Goal: Transaction & Acquisition: Purchase product/service

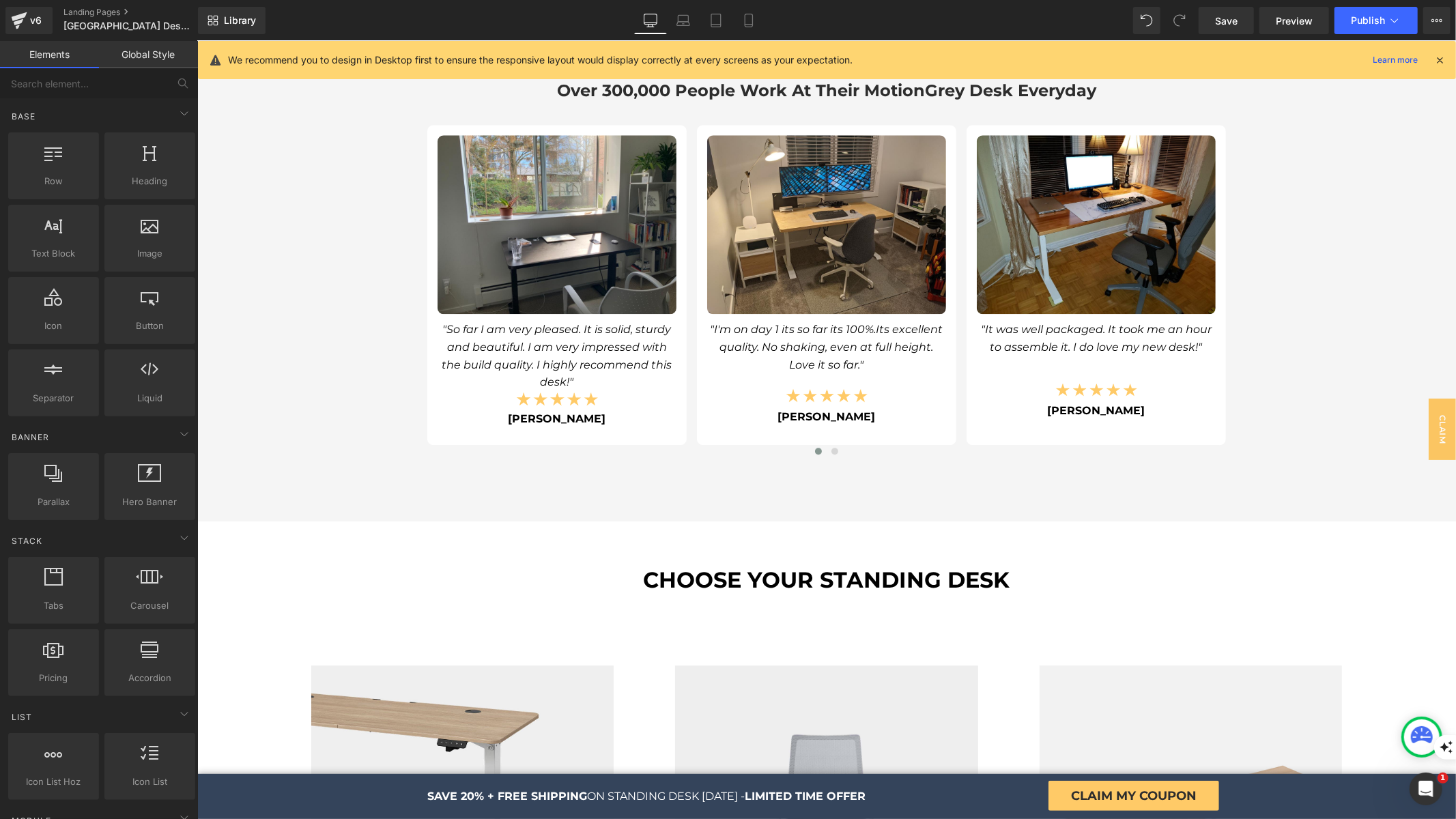
scroll to position [3231, 0]
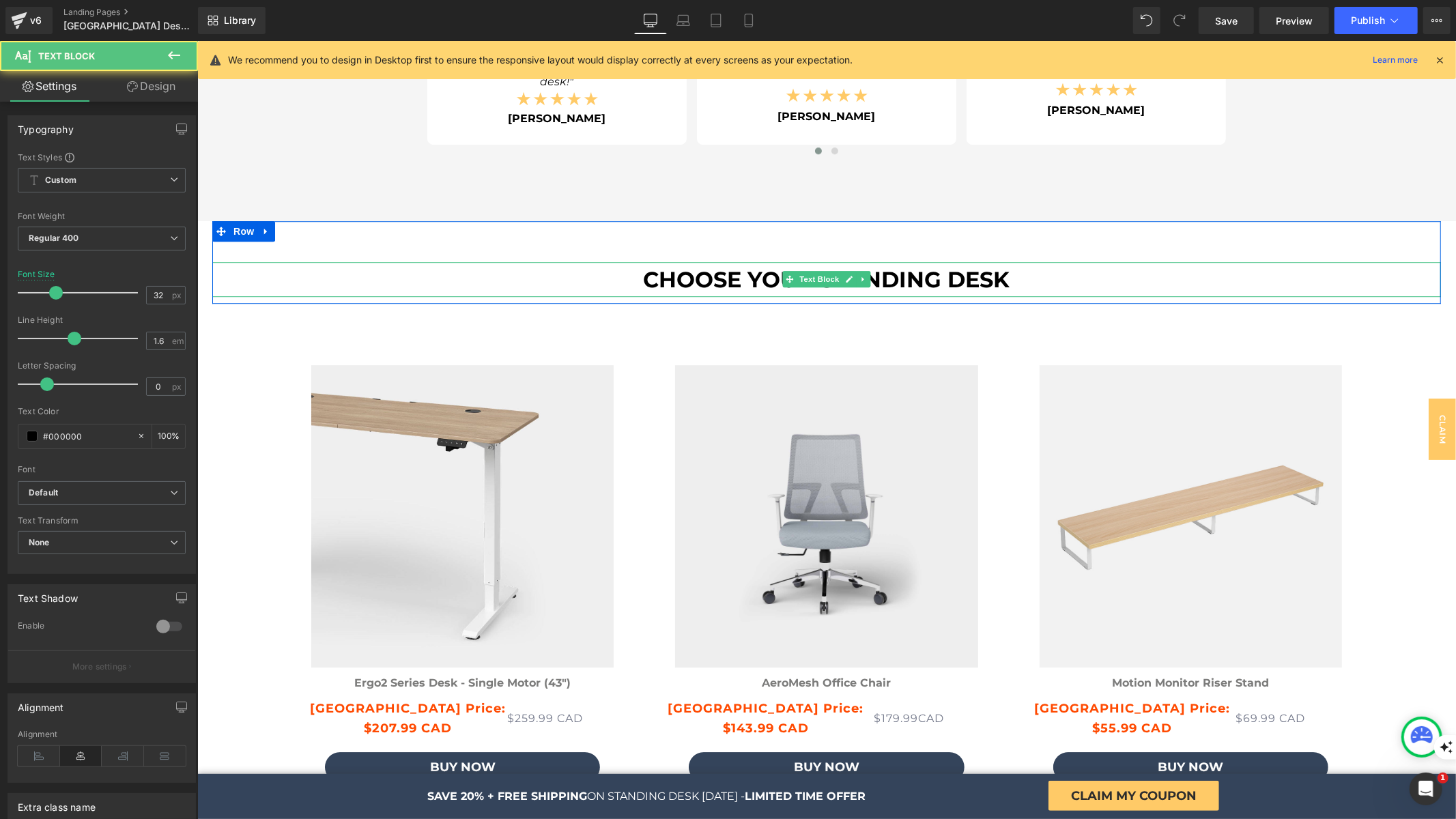
click at [929, 277] on b "CHOOSE YOUR STANDING DESK" at bounding box center [826, 278] width 367 height 26
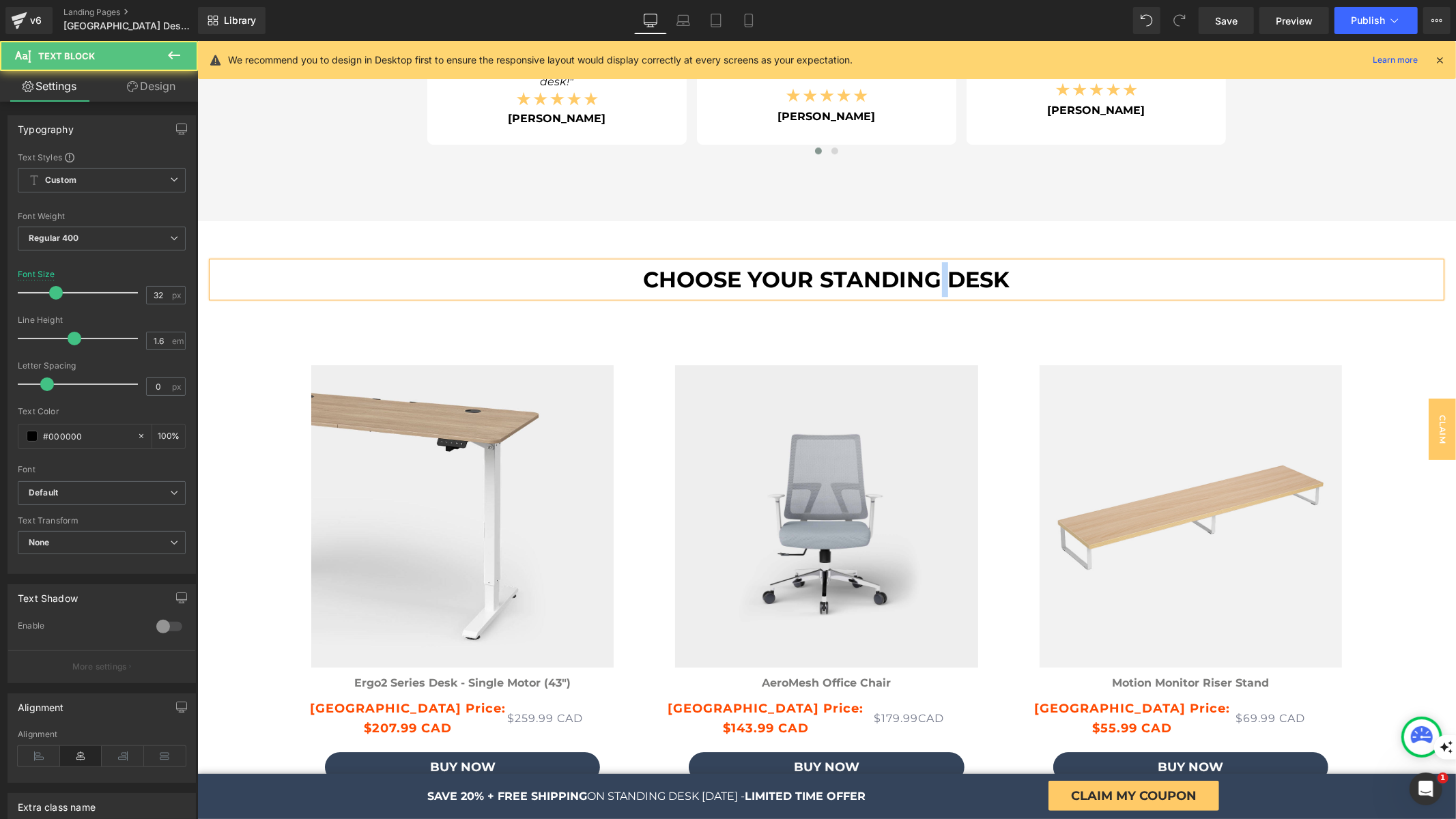
click at [929, 277] on b "CHOOSE YOUR STANDING DESK" at bounding box center [826, 278] width 367 height 26
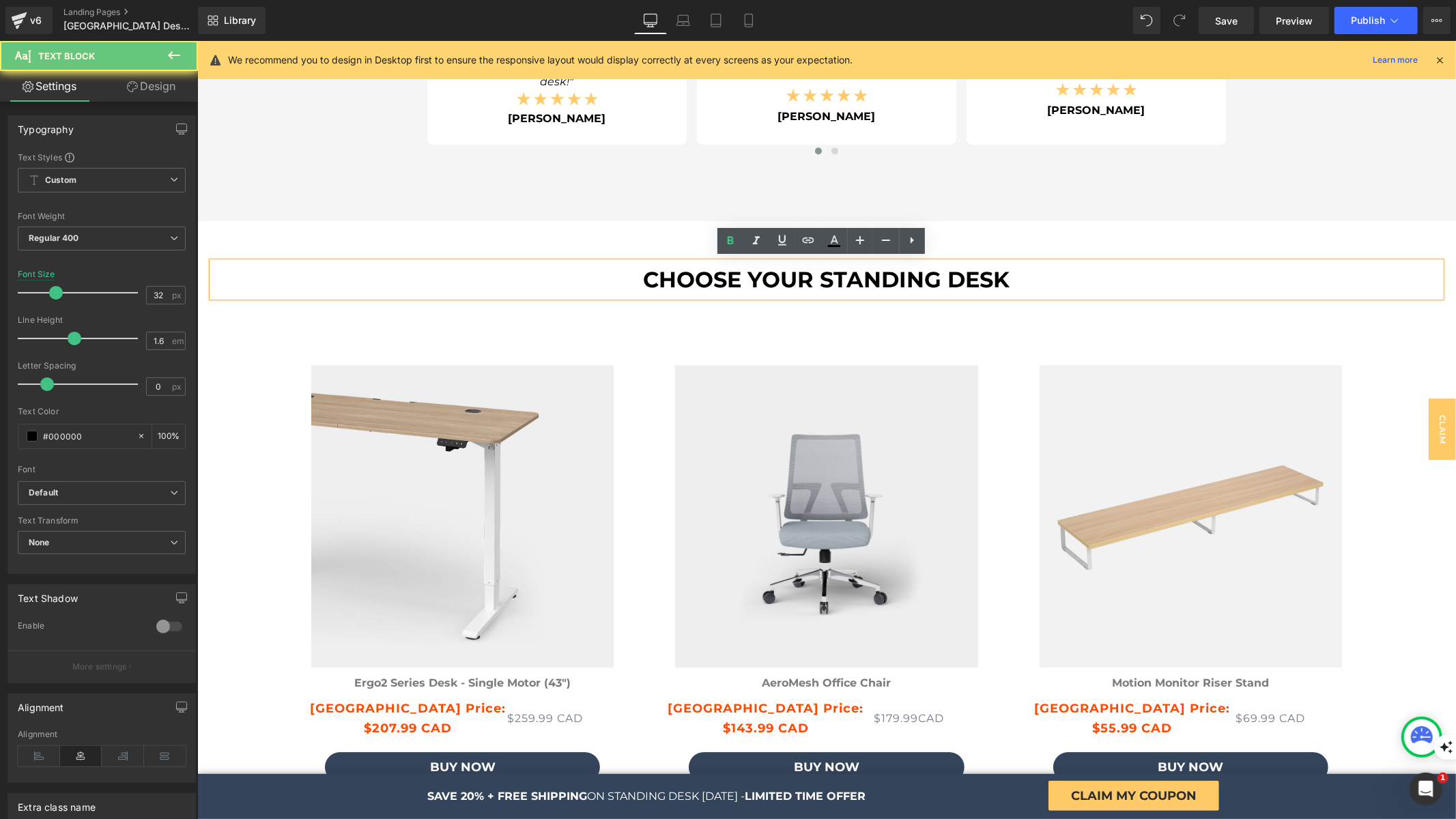
click at [1034, 274] on p "CHOOSE YOUR STANDING DESK" at bounding box center [826, 279] width 1229 height 35
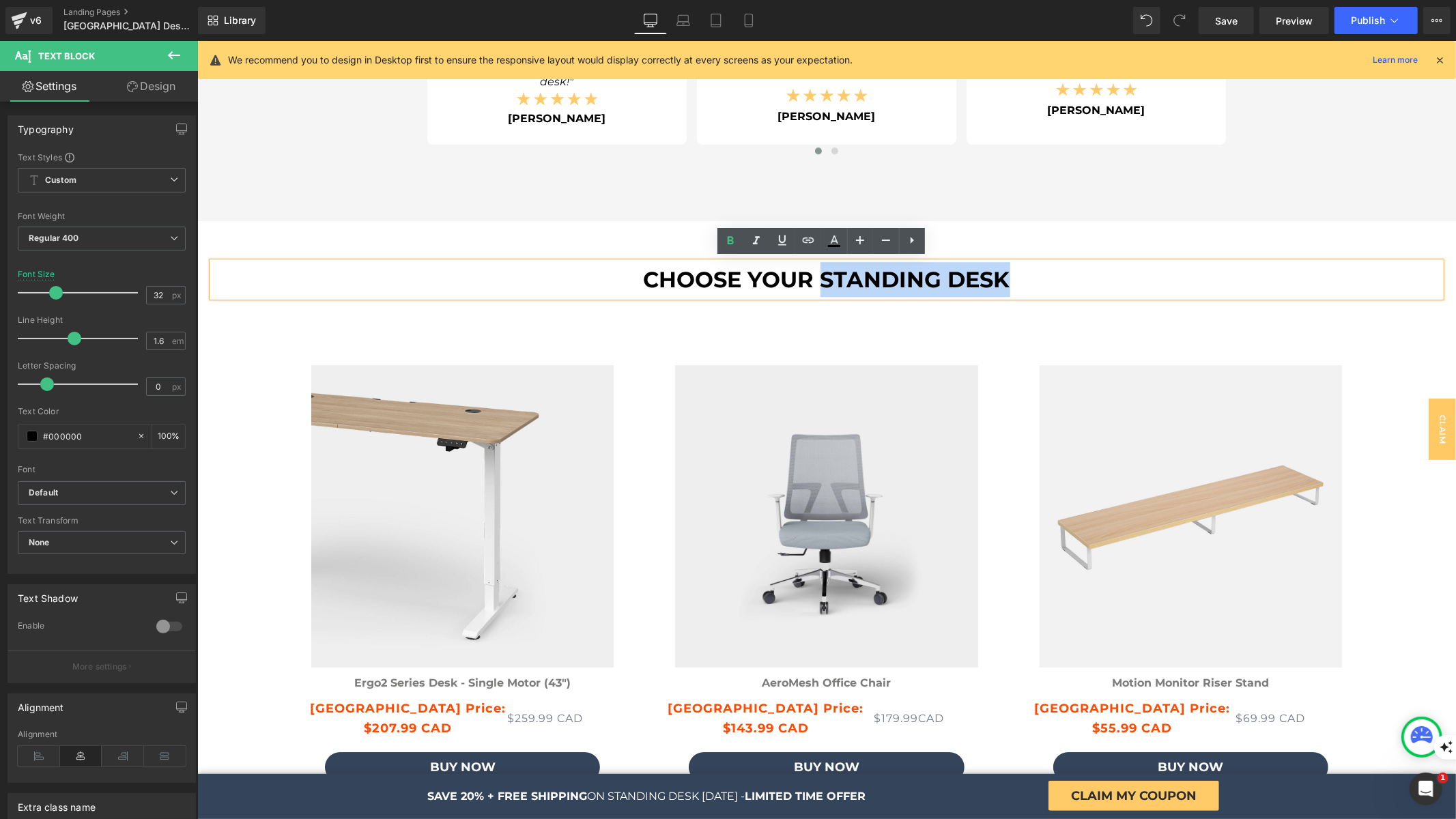
drag, startPoint x: 1014, startPoint y: 280, endPoint x: 816, endPoint y: 284, distance: 198.0
click at [816, 284] on p "CHOOSE YOUR STANDING DESK" at bounding box center [826, 279] width 1229 height 35
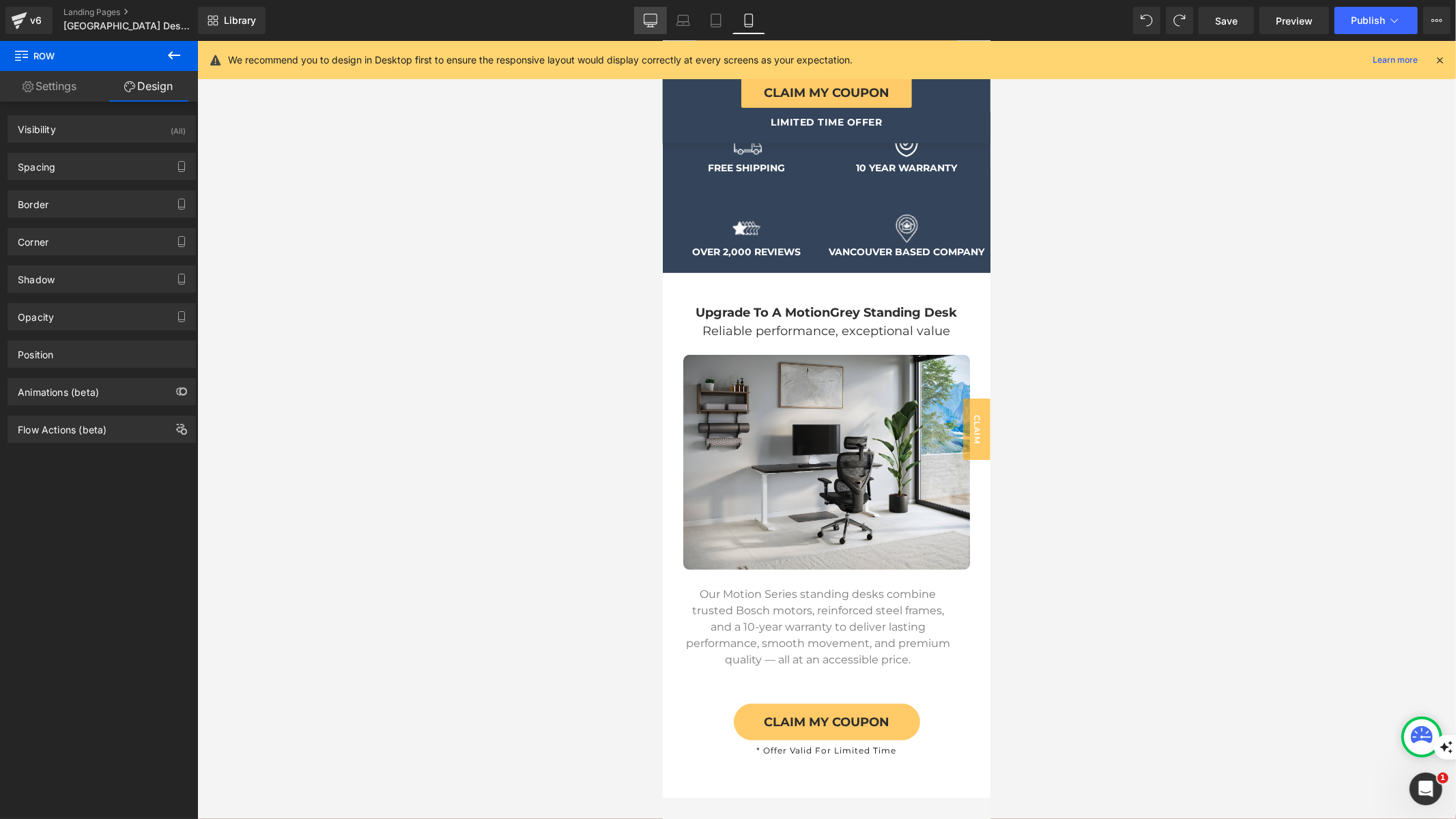
click at [662, 15] on link "Desktop" at bounding box center [650, 21] width 33 height 27
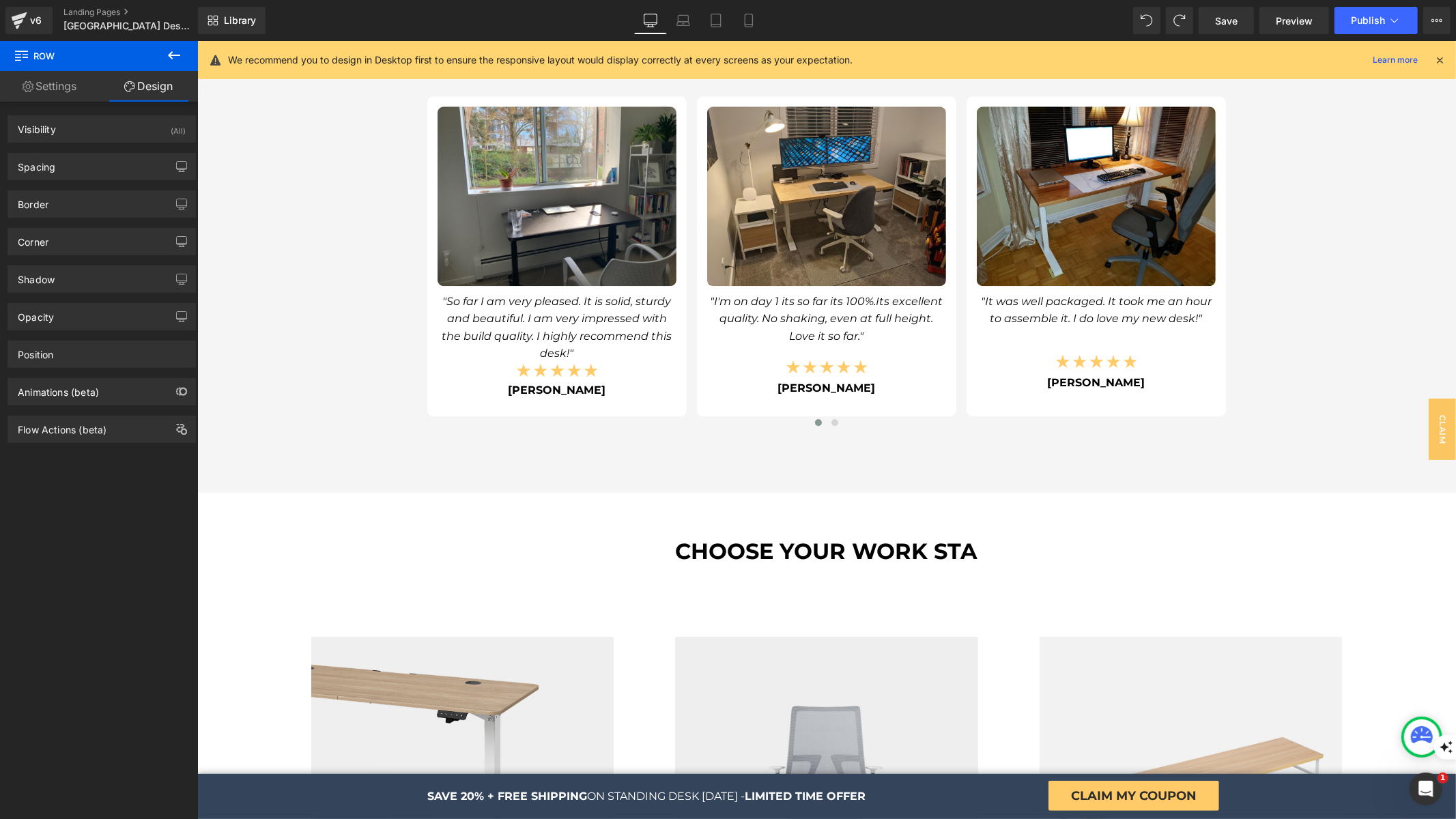
scroll to position [3526, 0]
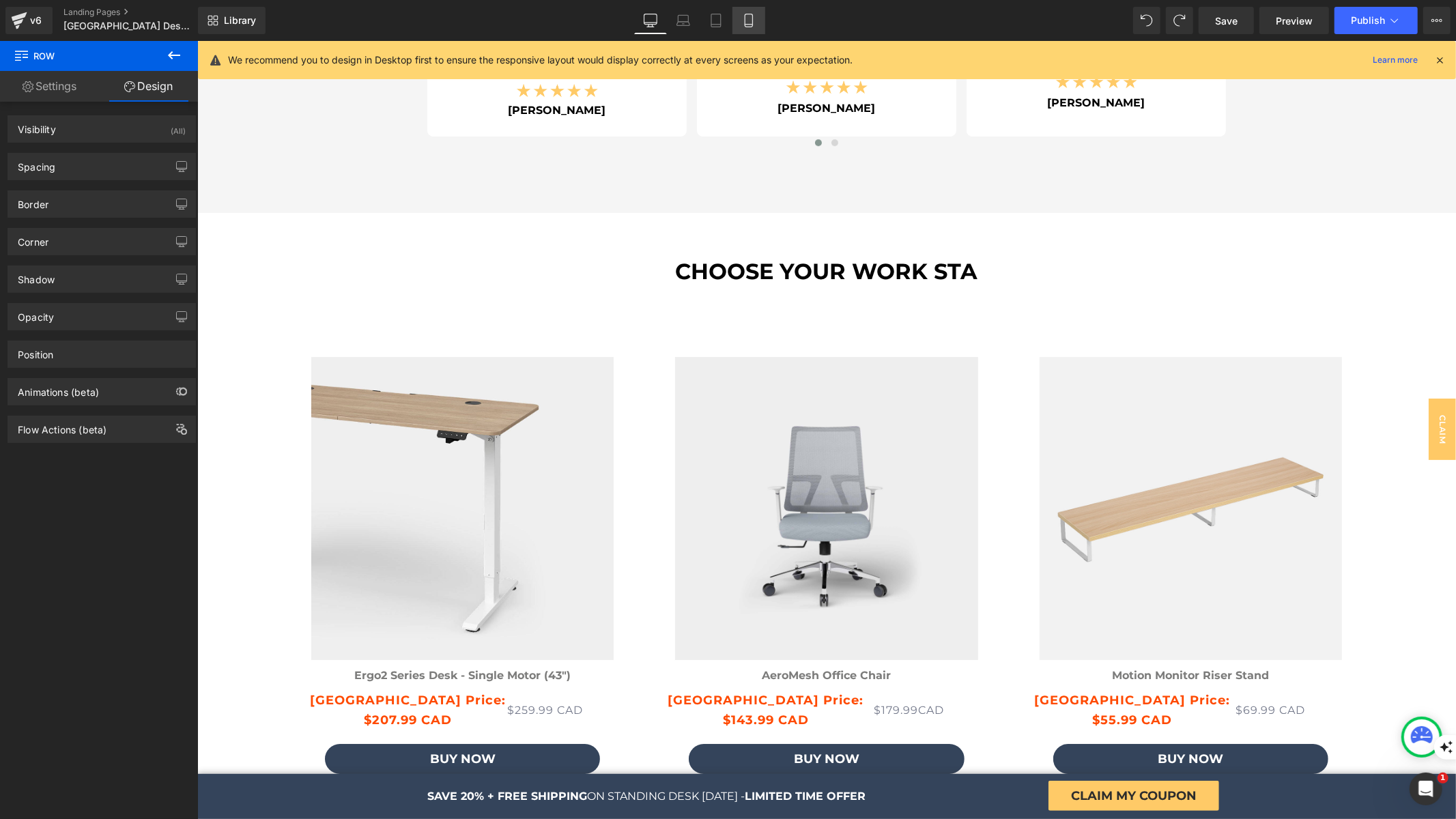
click at [751, 14] on icon at bounding box center [749, 20] width 14 height 14
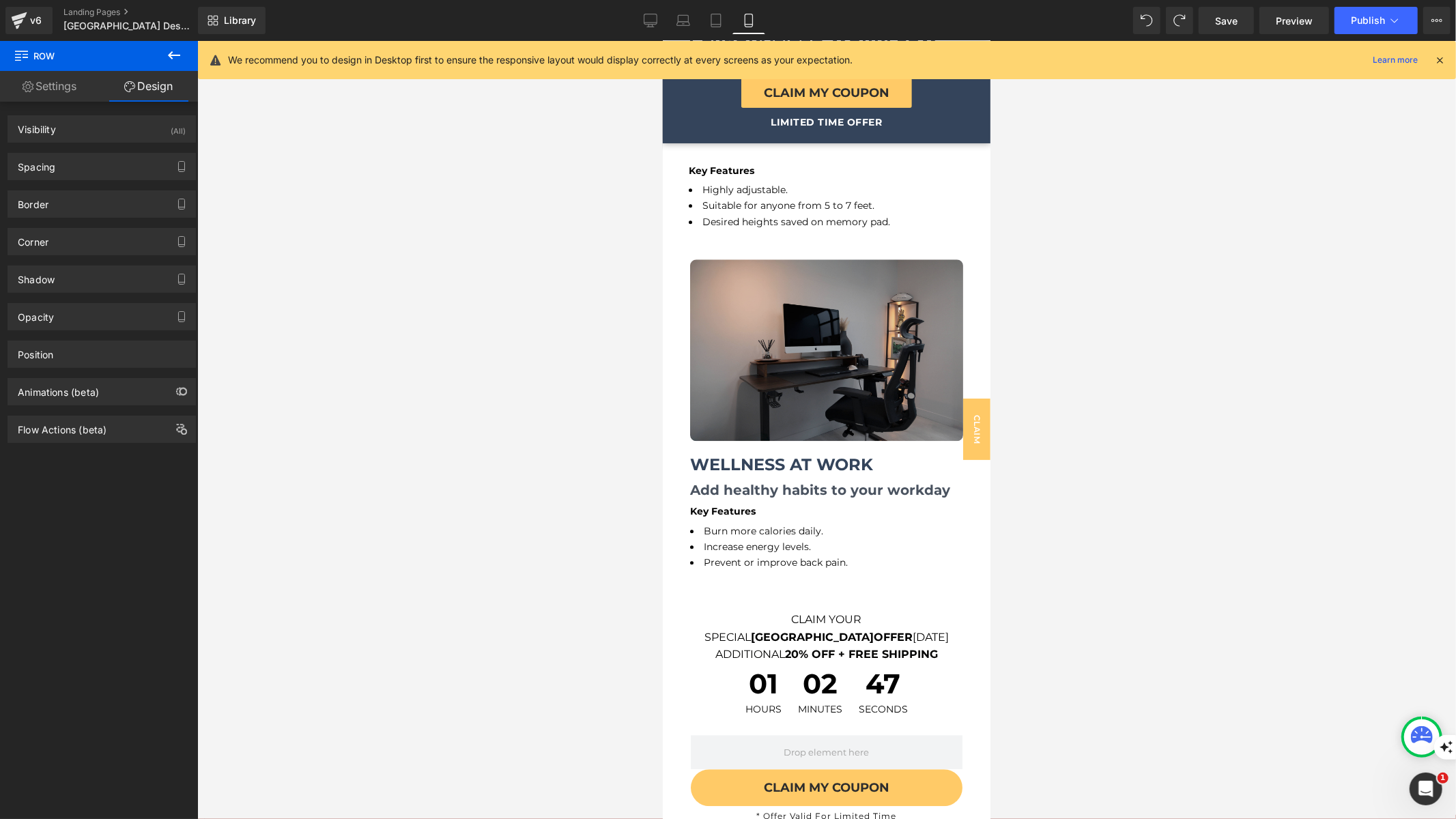
scroll to position [2793, 0]
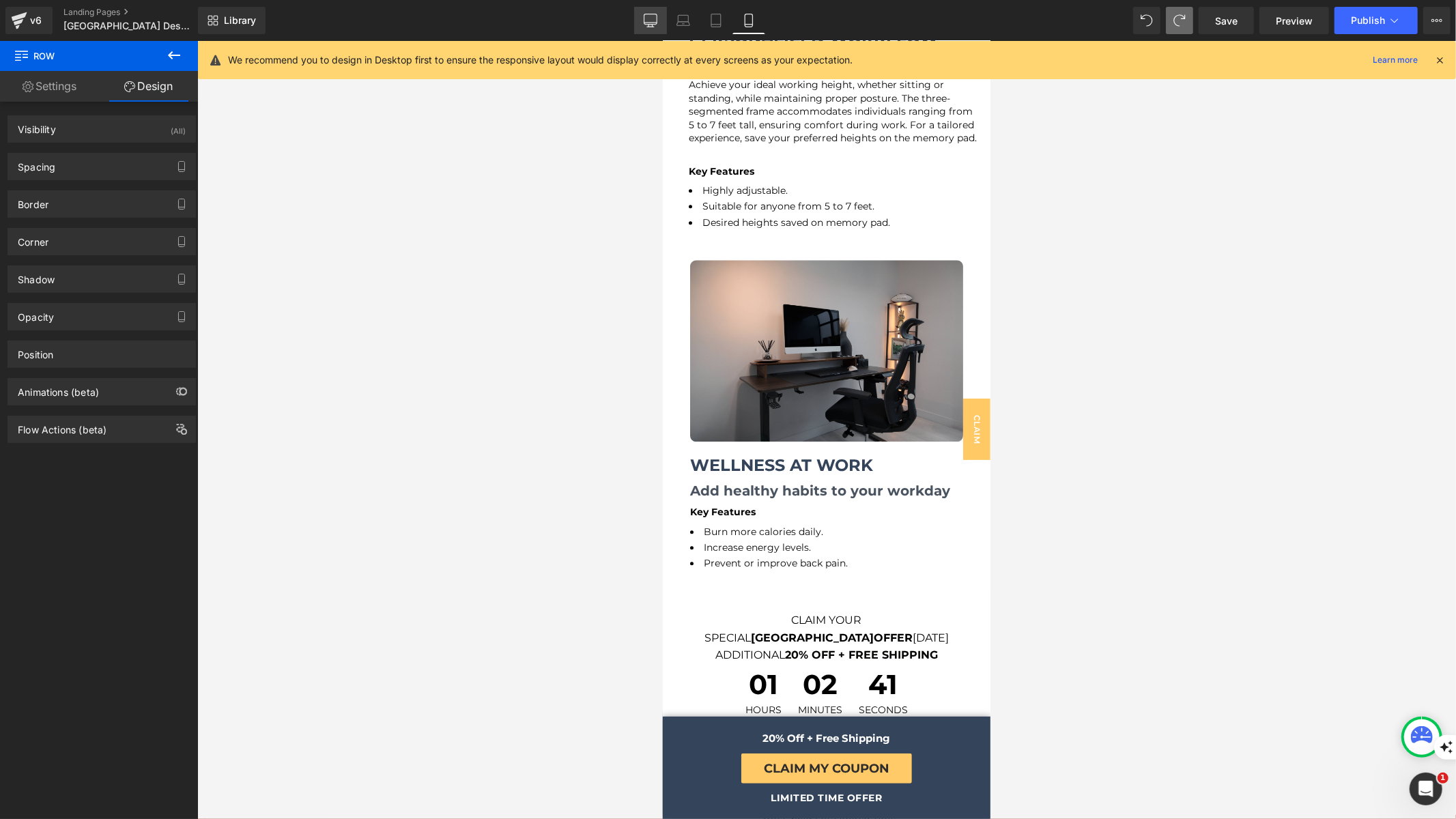
click at [648, 10] on link "Desktop" at bounding box center [650, 21] width 33 height 27
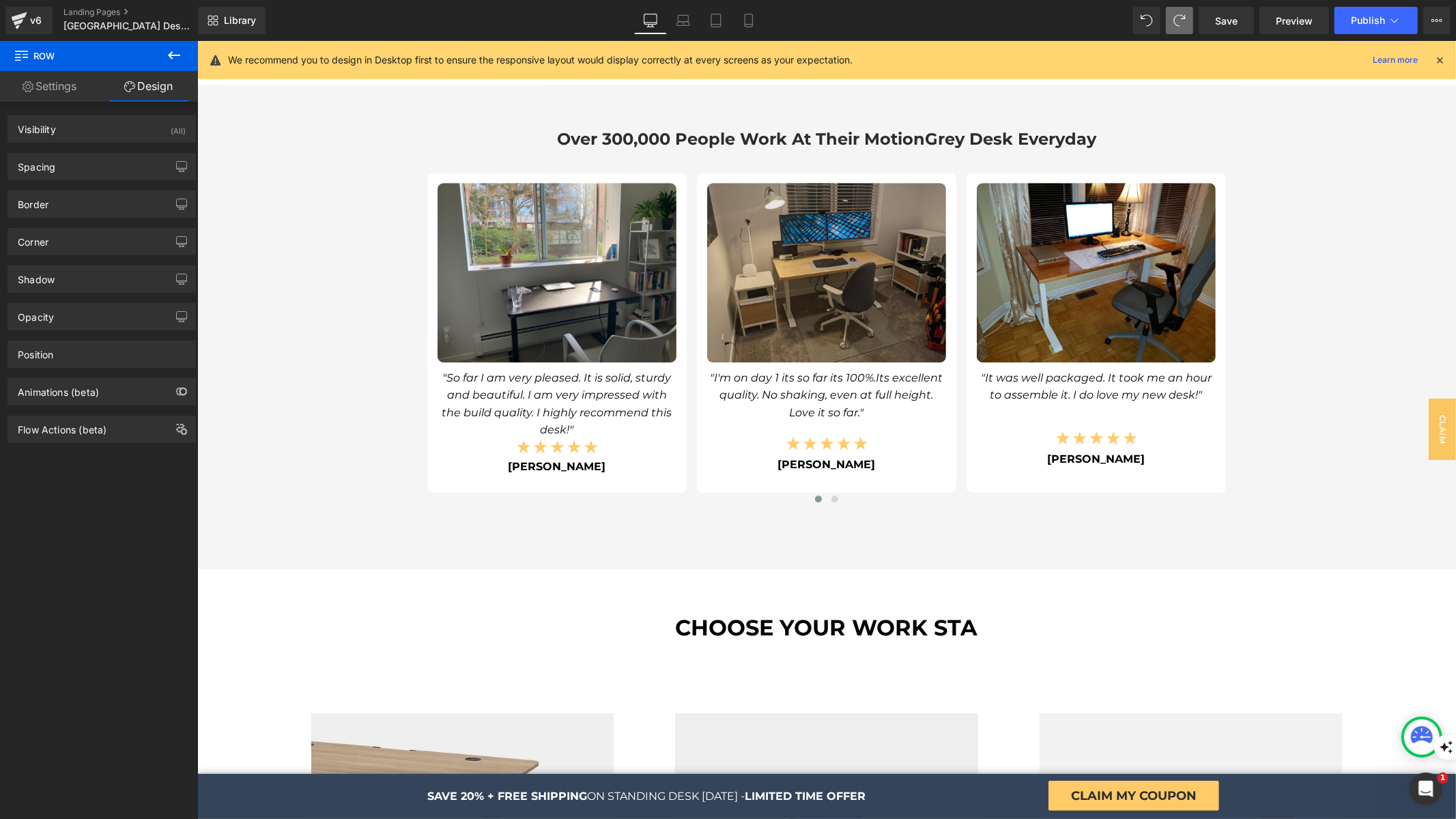
scroll to position [3453, 0]
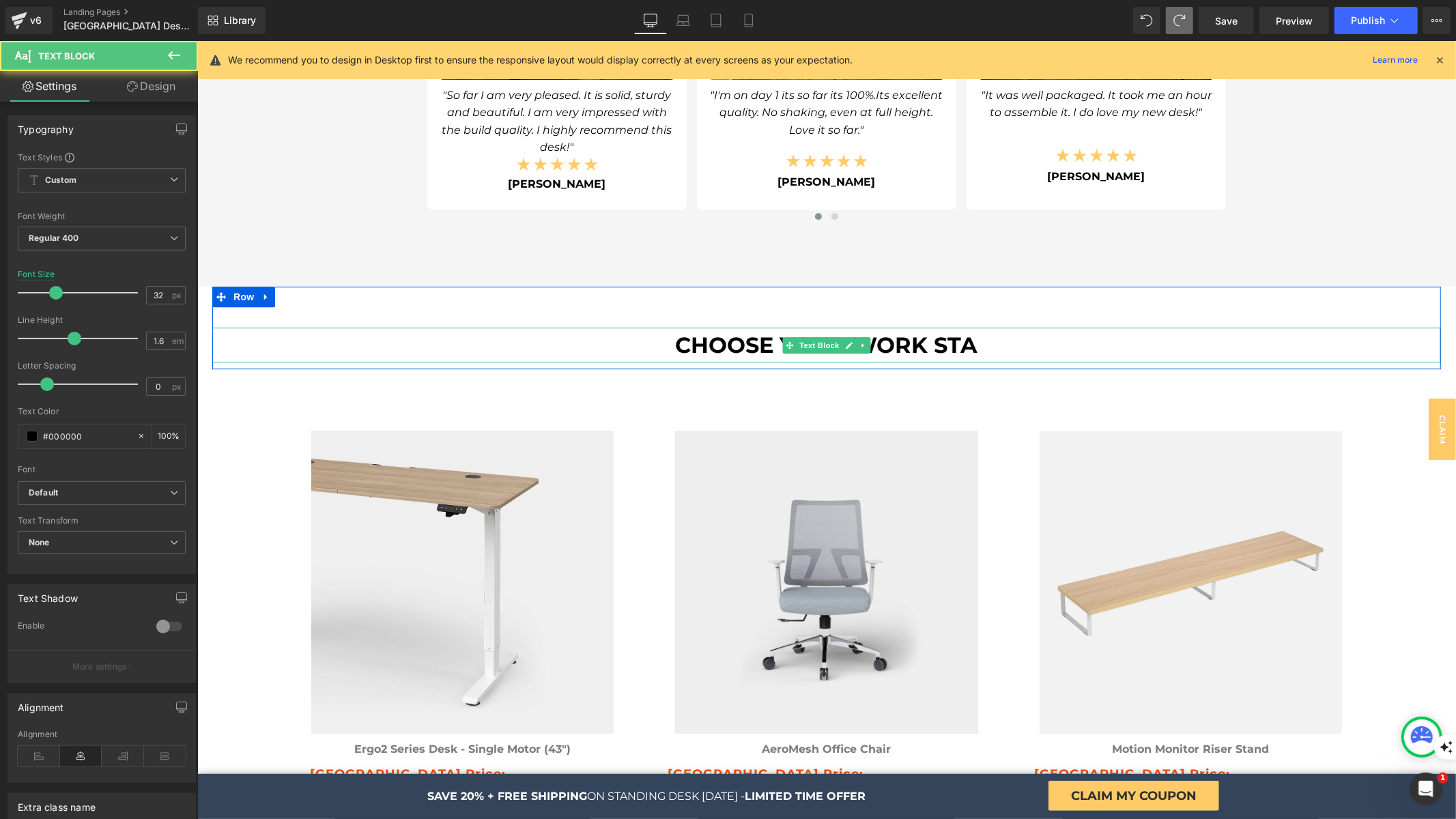
click at [977, 329] on p "CHOOSE YOUR WORK STA" at bounding box center [826, 344] width 1229 height 35
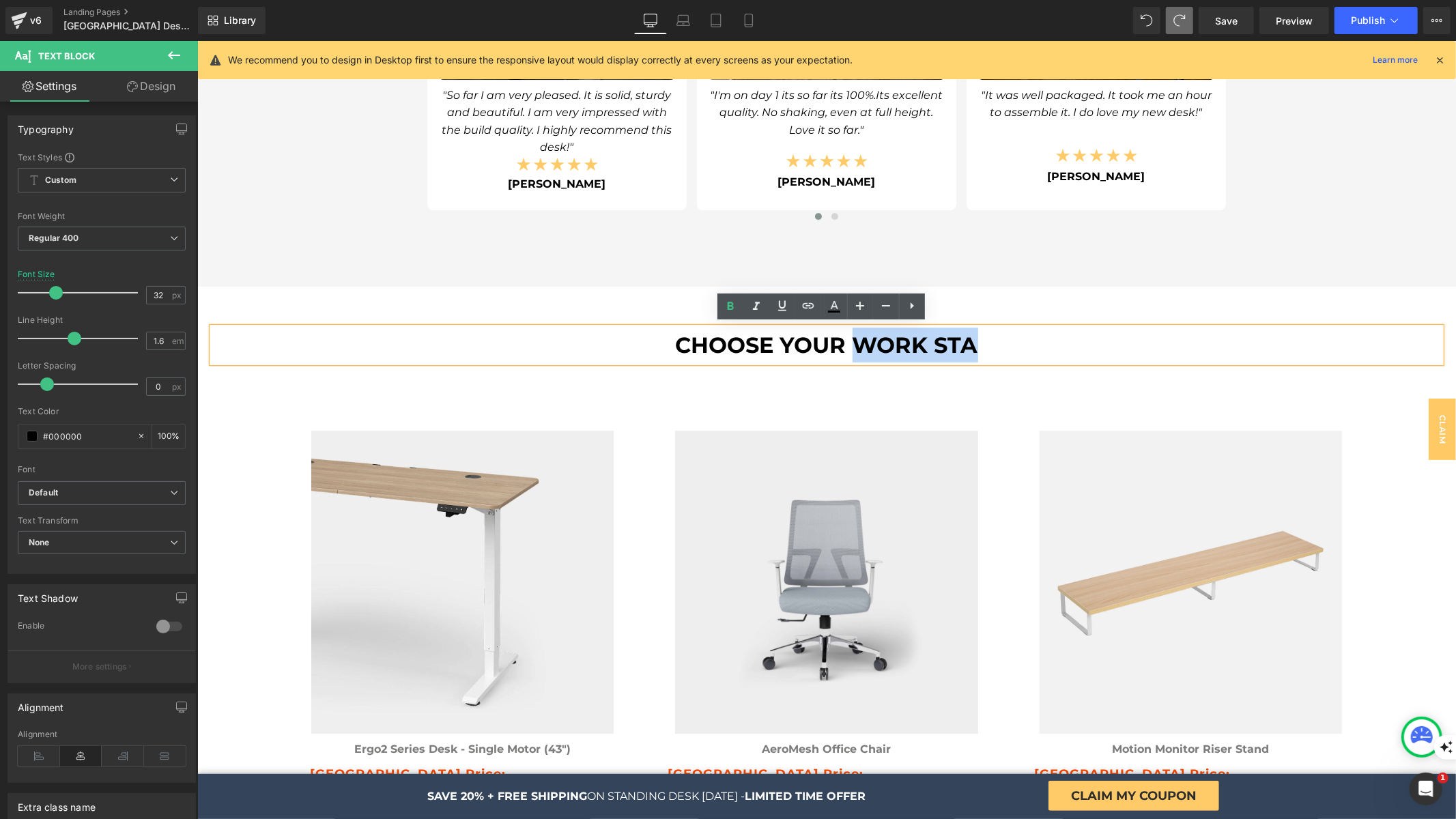
drag, startPoint x: 965, startPoint y: 340, endPoint x: 851, endPoint y: 336, distance: 114.1
click at [851, 336] on b "CHOOSE YOUR WORK STA" at bounding box center [827, 344] width 302 height 26
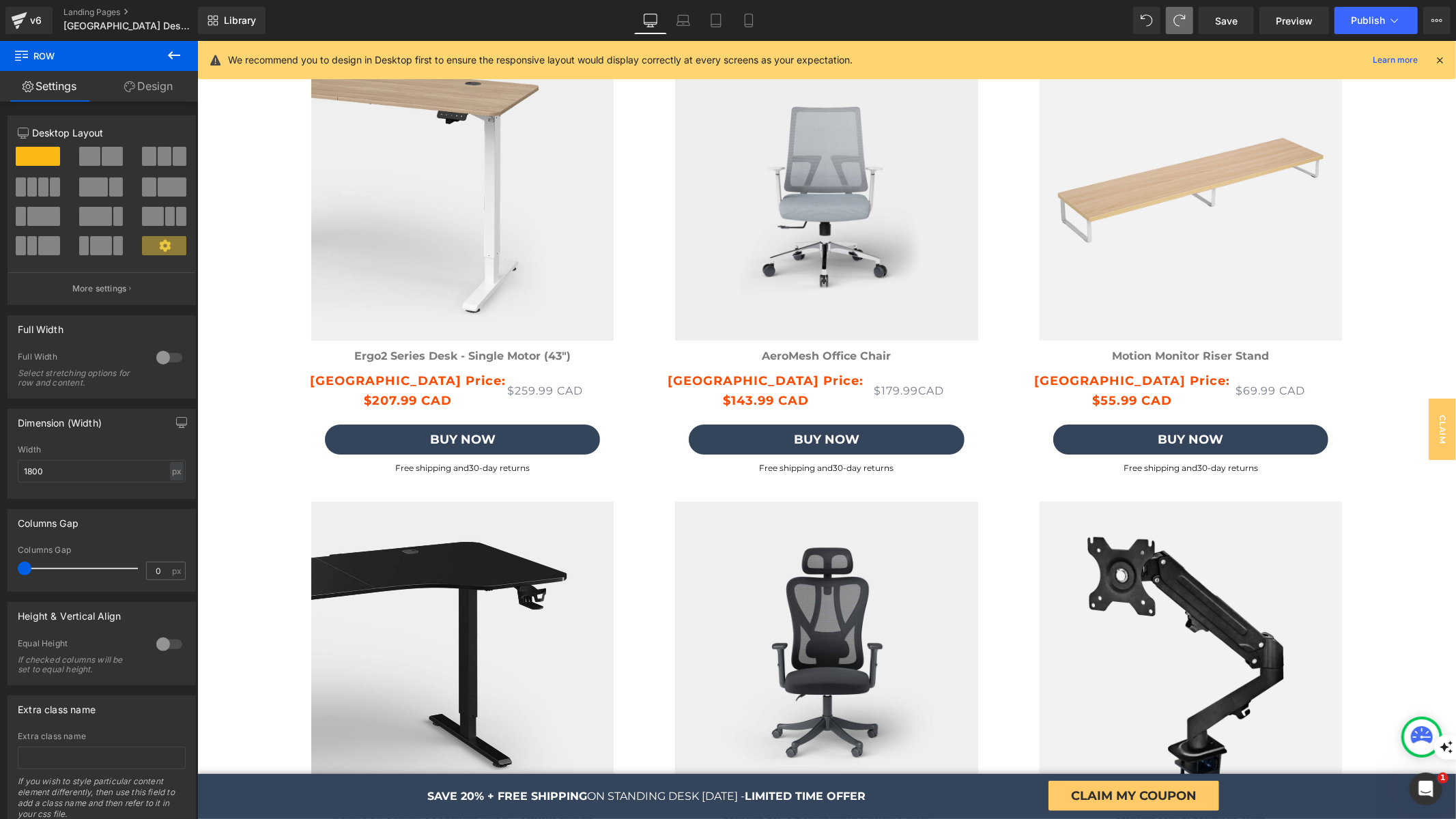
scroll to position [3846, 0]
click at [531, 381] on div at bounding box center [566, 382] width 120 height 3
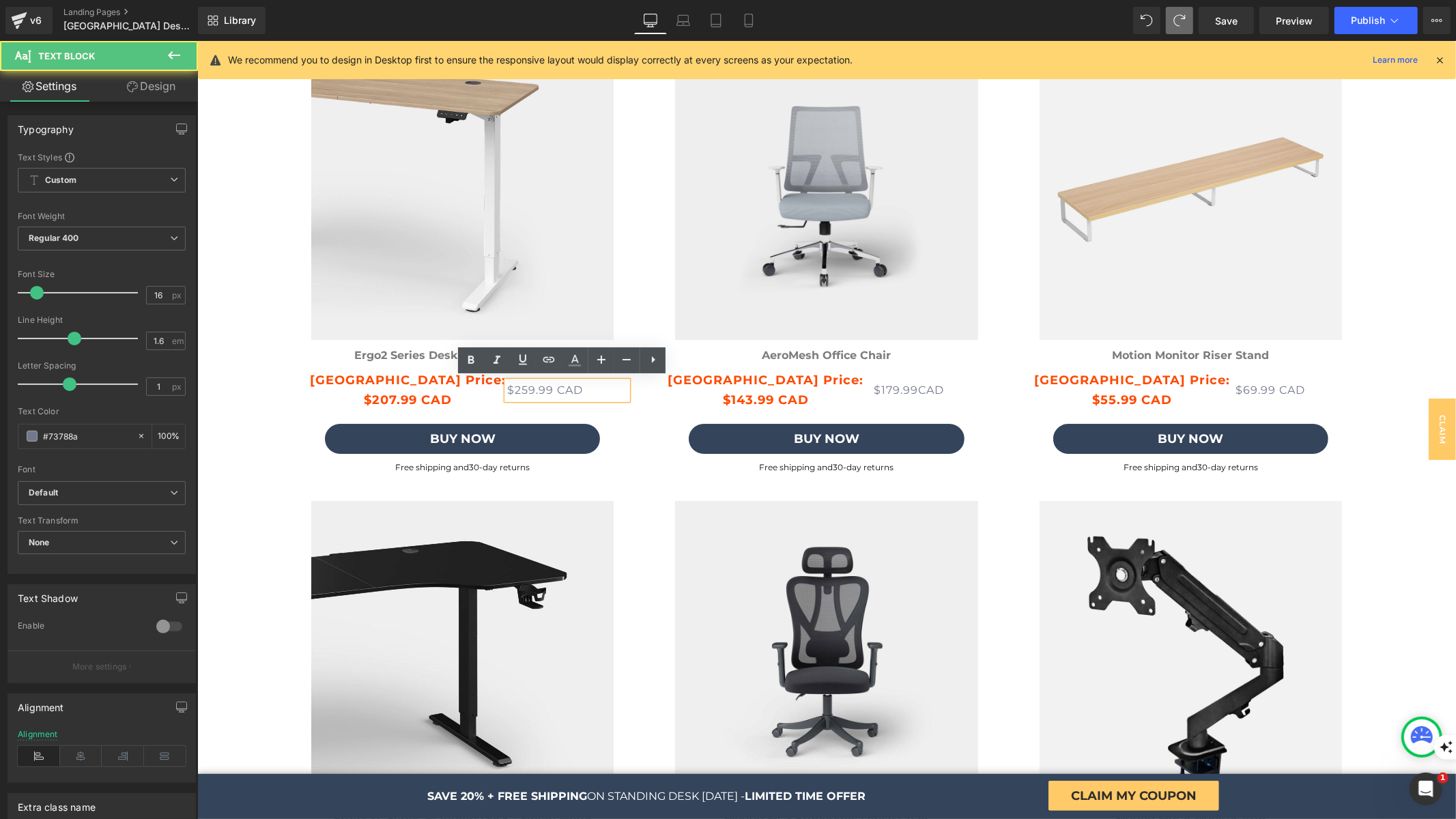
click at [515, 381] on p "$259.99 CAD" at bounding box center [566, 390] width 120 height 17
click at [519, 382] on p "$259.99 CAD" at bounding box center [566, 390] width 120 height 17
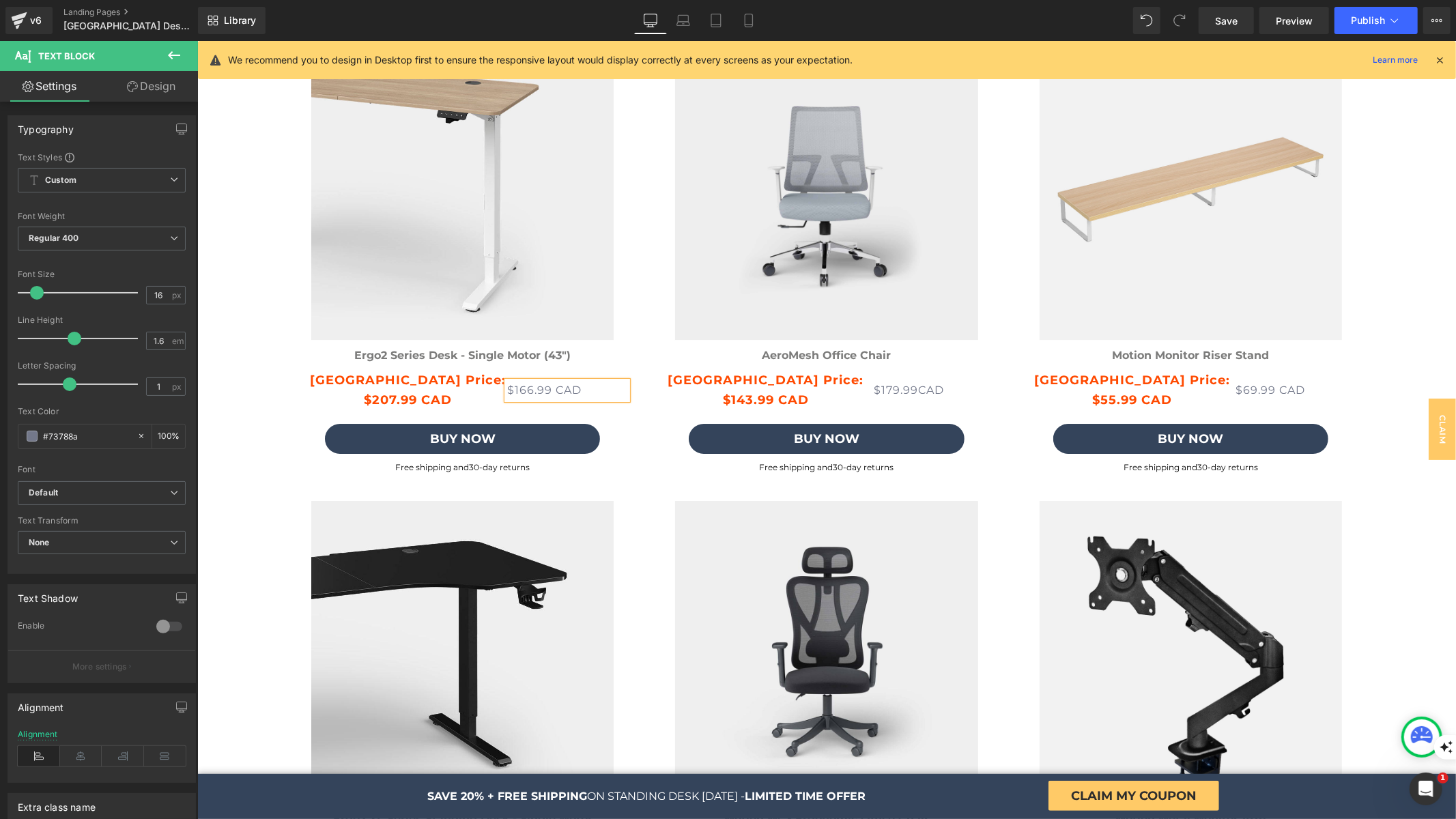
click at [551, 389] on p "$166.99 CAD" at bounding box center [566, 390] width 120 height 17
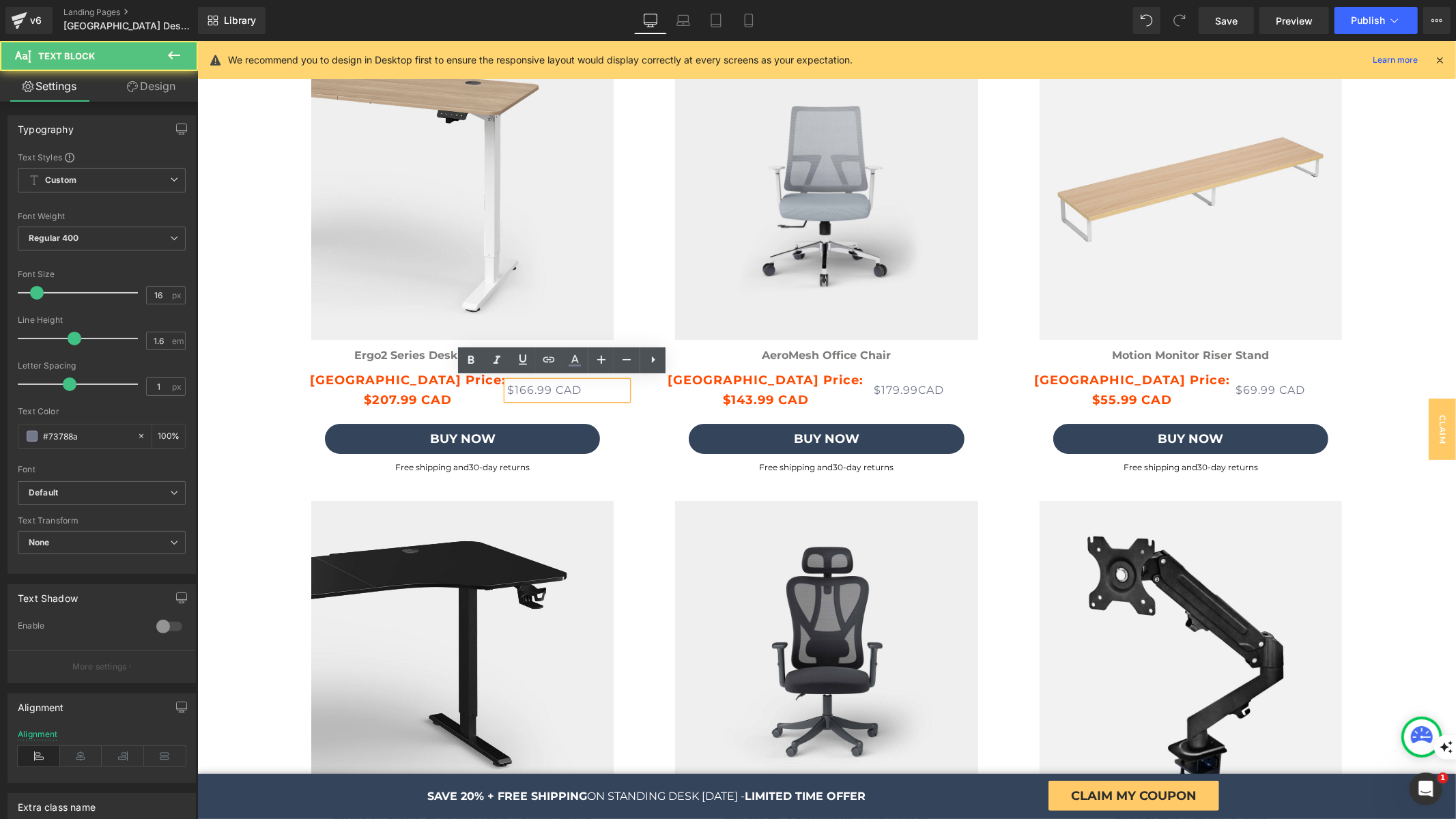
click at [551, 389] on p "$166.99 CAD" at bounding box center [566, 390] width 120 height 17
click at [648, 359] on icon at bounding box center [653, 359] width 17 height 17
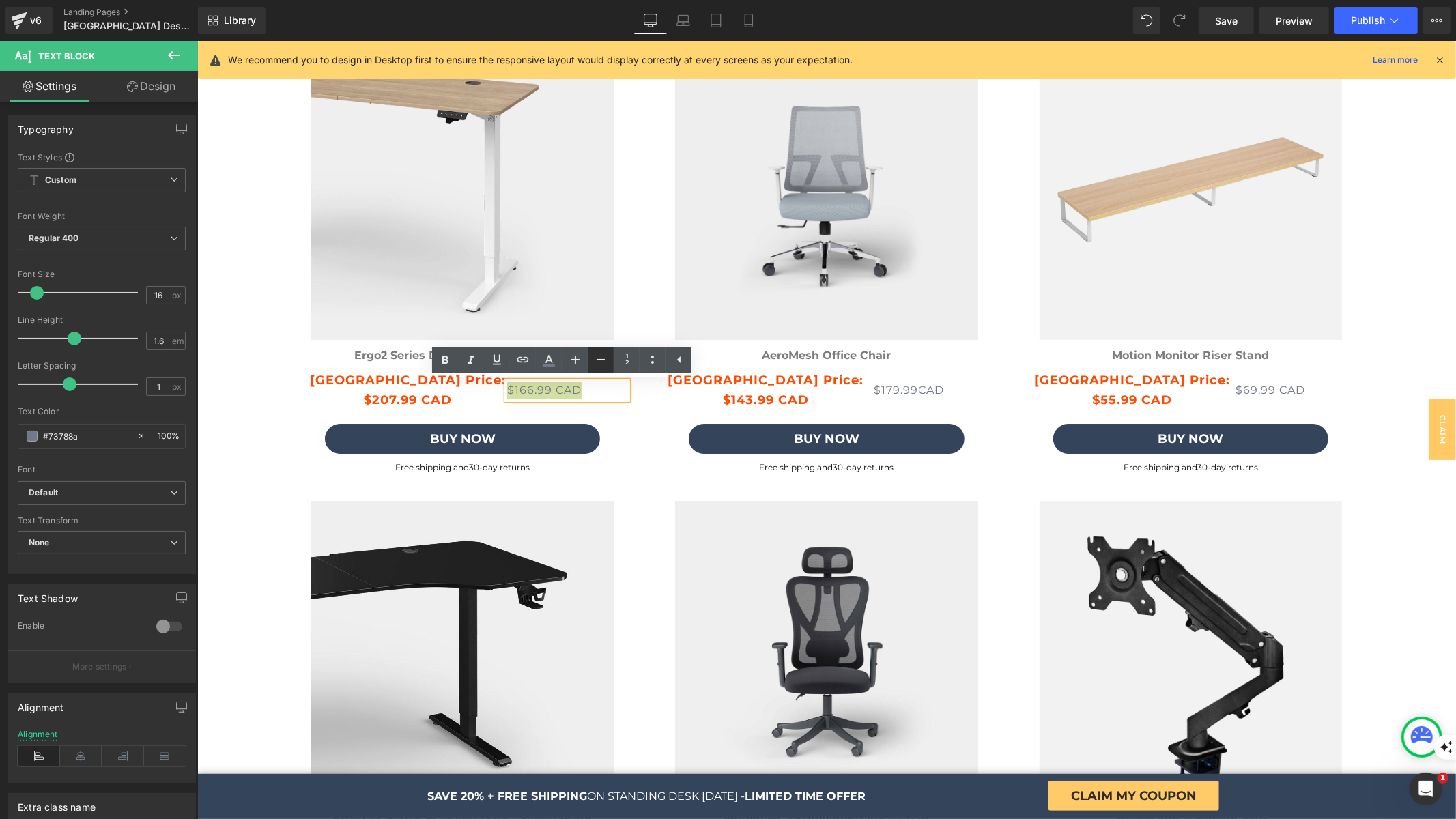
click at [594, 366] on icon at bounding box center [601, 359] width 17 height 17
click at [595, 366] on icon at bounding box center [601, 359] width 17 height 17
click at [574, 361] on icon at bounding box center [575, 359] width 8 height 8
type input "16"
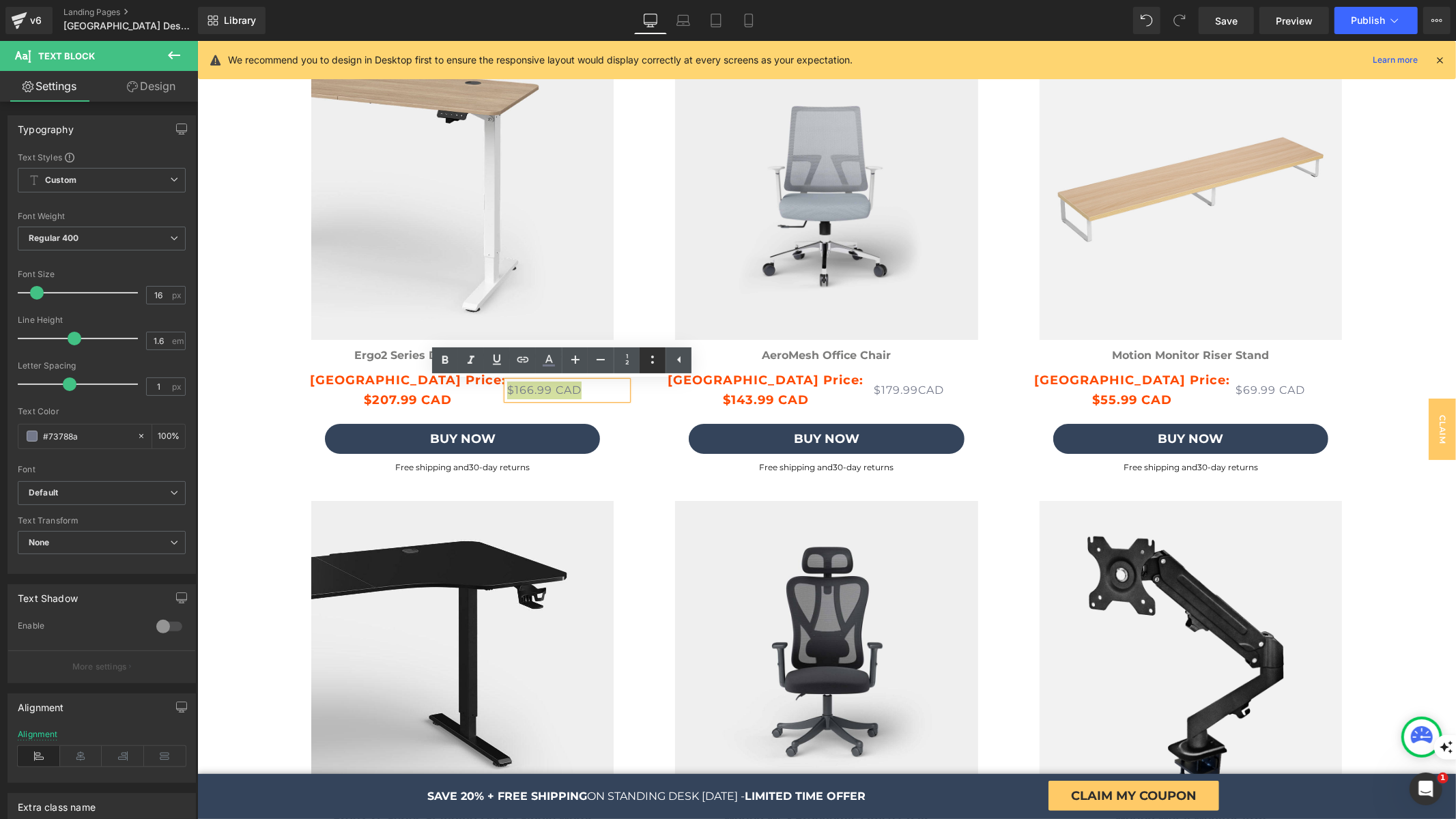
click at [664, 355] on link at bounding box center [652, 360] width 26 height 26
click at [660, 355] on icon at bounding box center [652, 359] width 17 height 17
click at [678, 360] on icon at bounding box center [679, 359] width 3 height 7
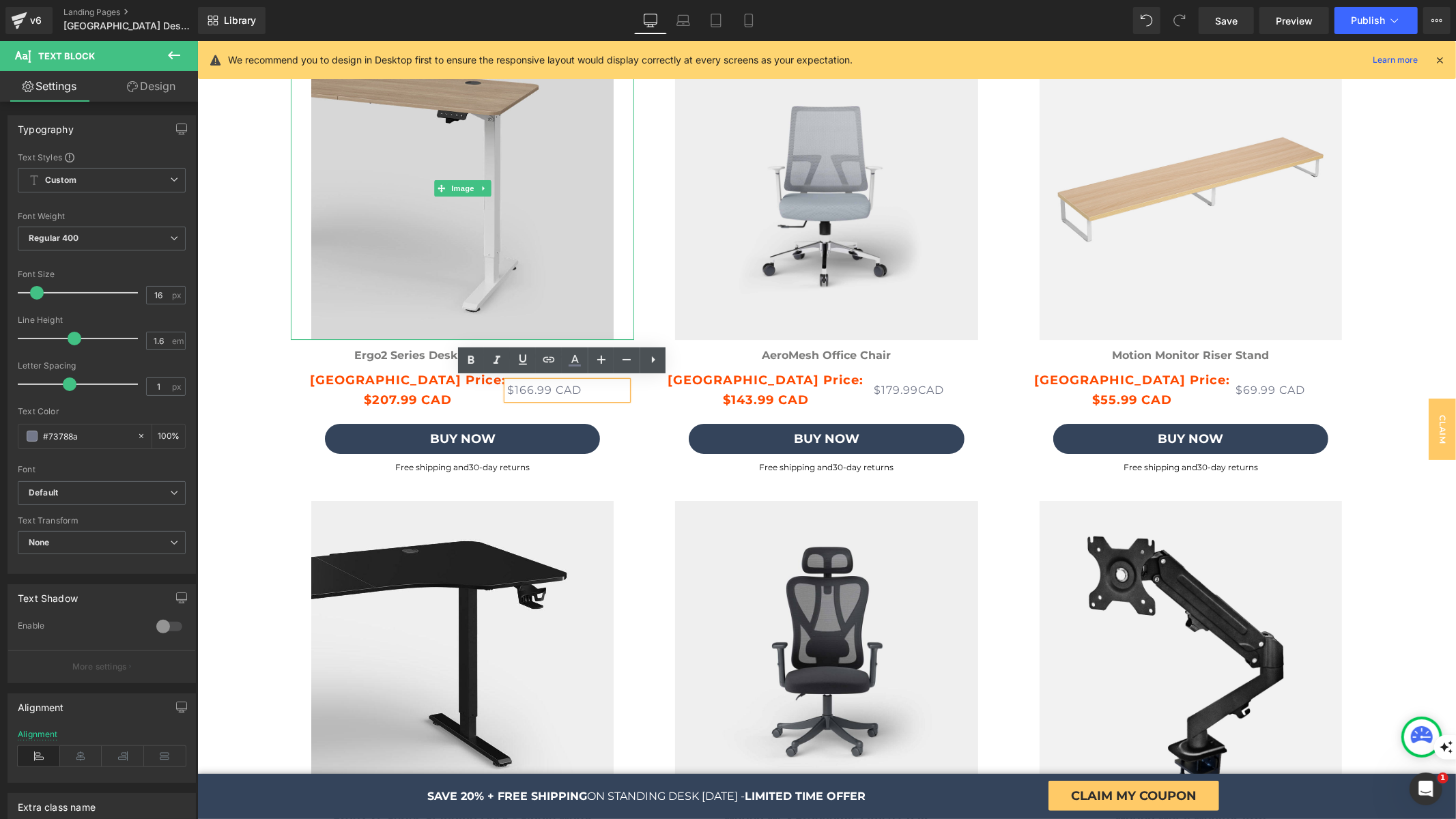
click at [290, 320] on img at bounding box center [462, 187] width 344 height 302
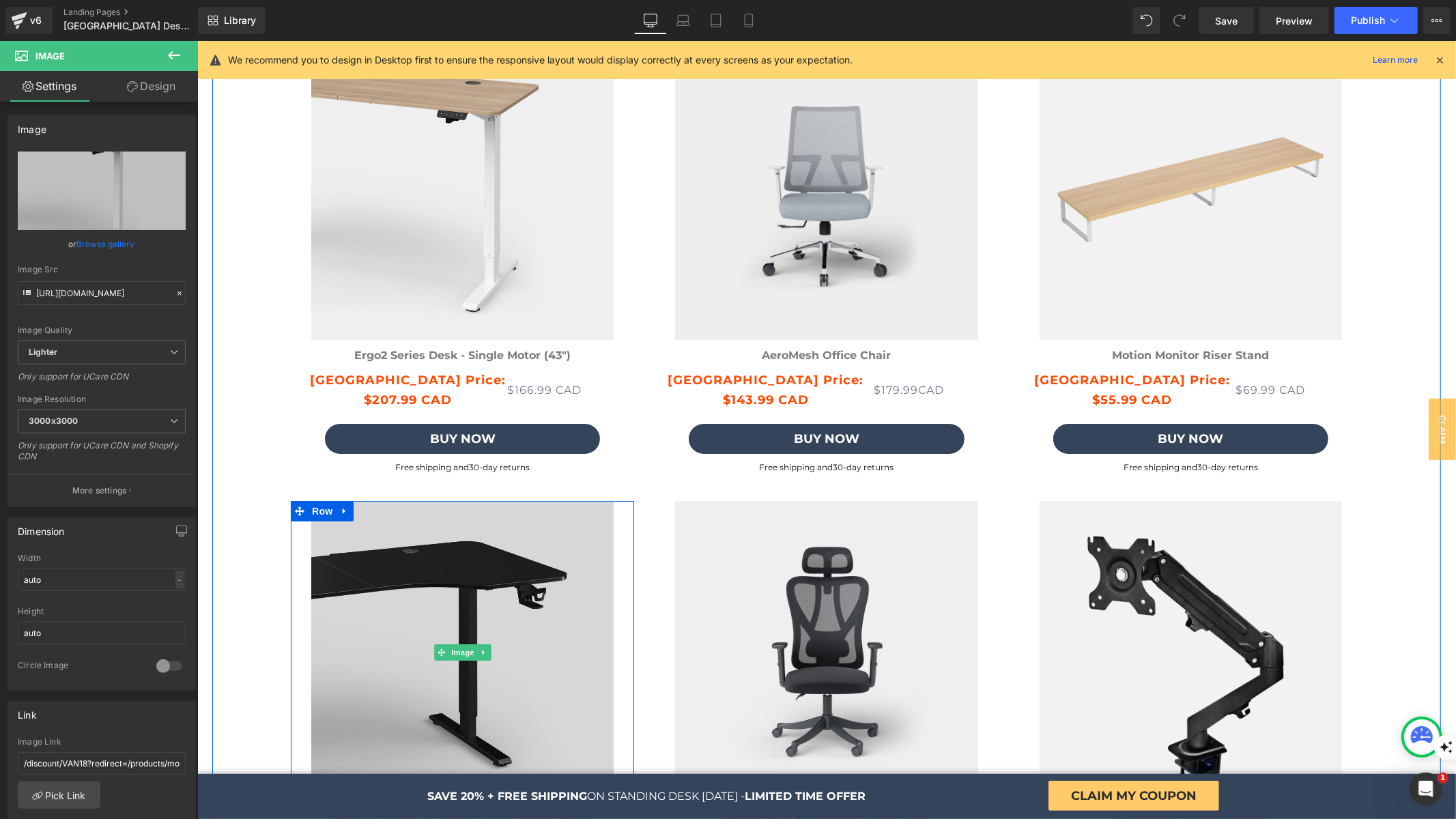
click at [320, 527] on img at bounding box center [462, 651] width 344 height 302
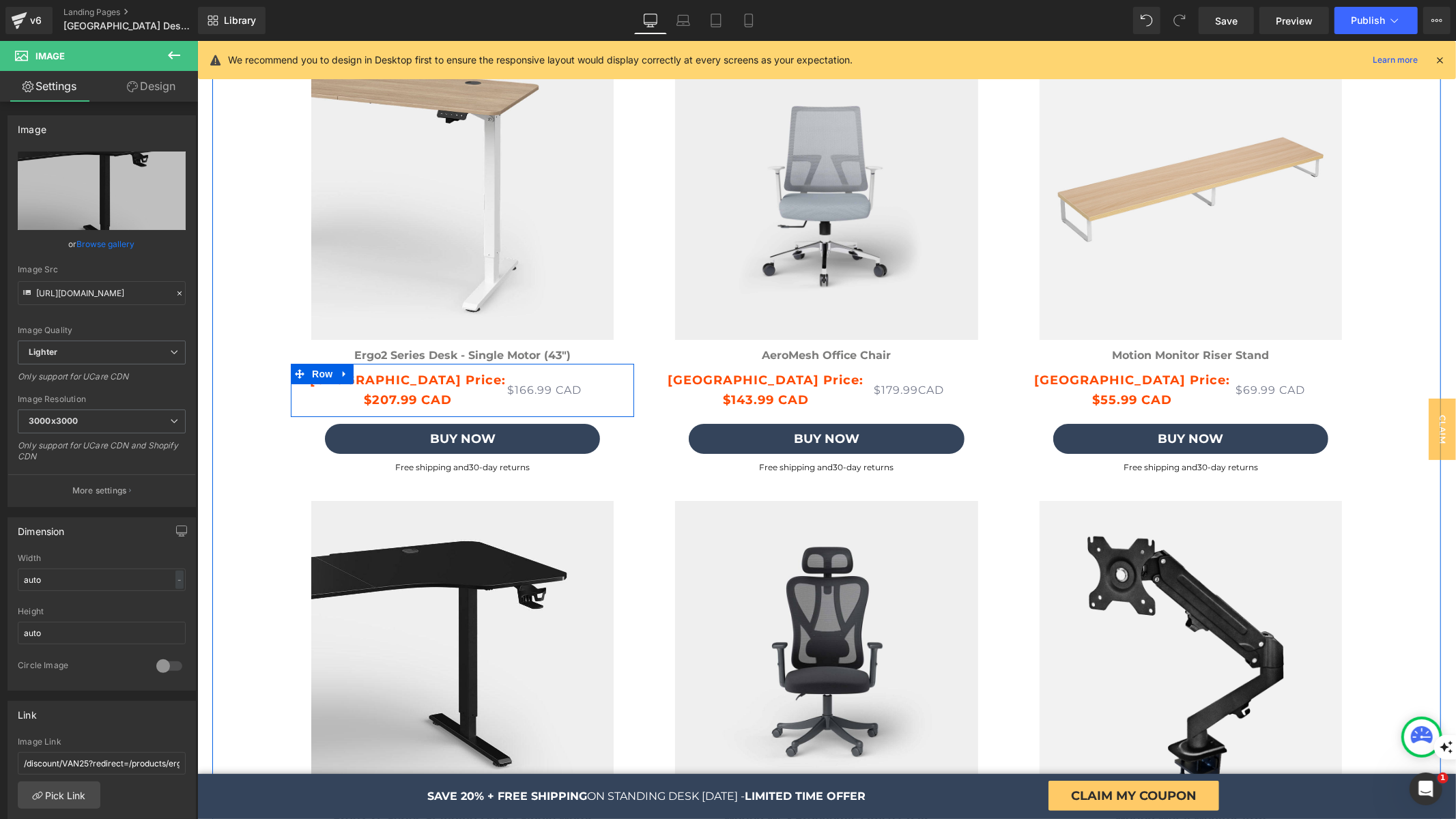
click at [437, 374] on span "[GEOGRAPHIC_DATA] Price:" at bounding box center [407, 379] width 196 height 15
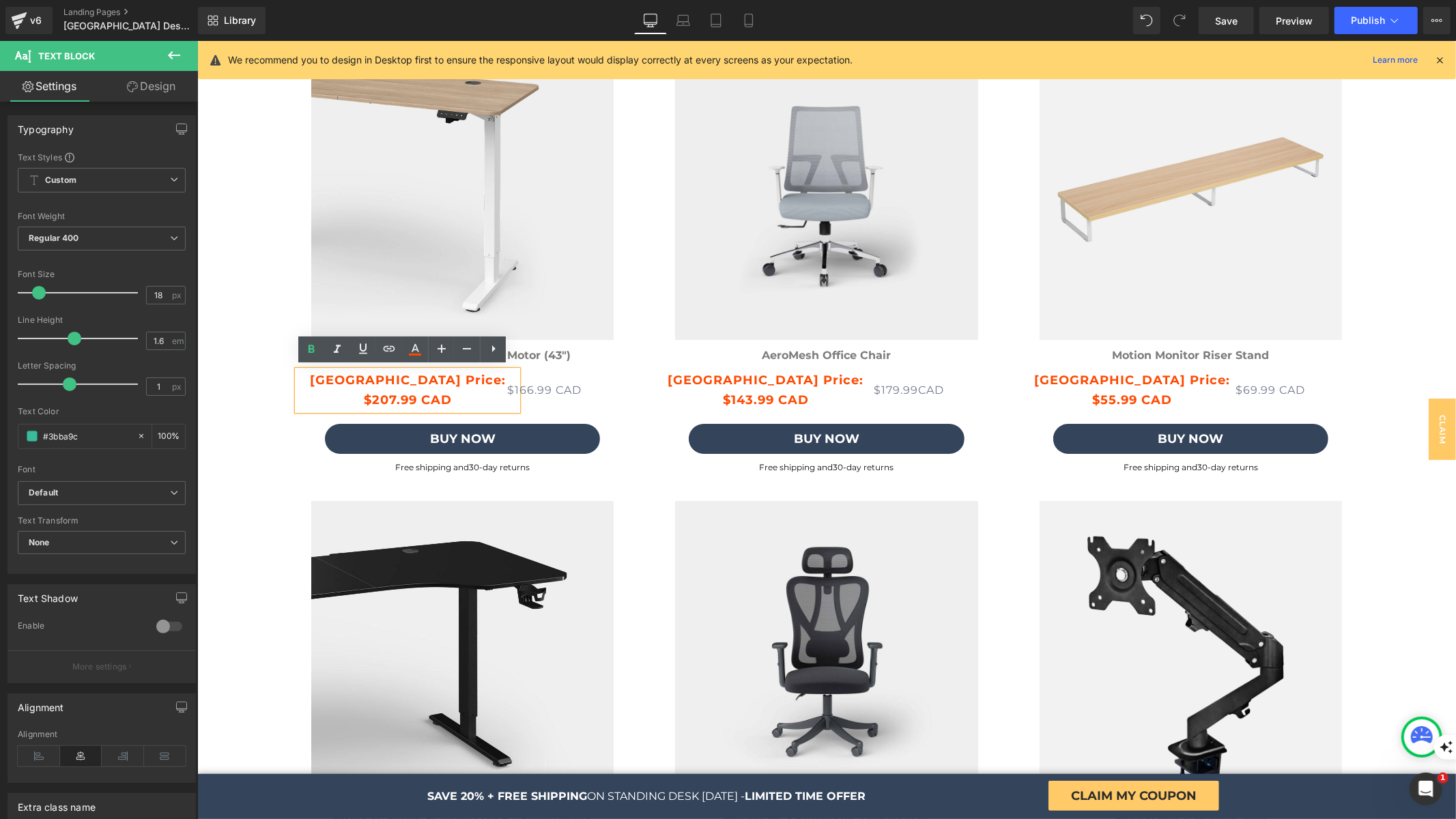
click at [393, 396] on strong "$207.99 CAD" at bounding box center [407, 399] width 88 height 15
drag, startPoint x: 407, startPoint y: 397, endPoint x: 368, endPoint y: 396, distance: 39.0
click at [368, 396] on strong "$207.99 CAD" at bounding box center [407, 399] width 88 height 15
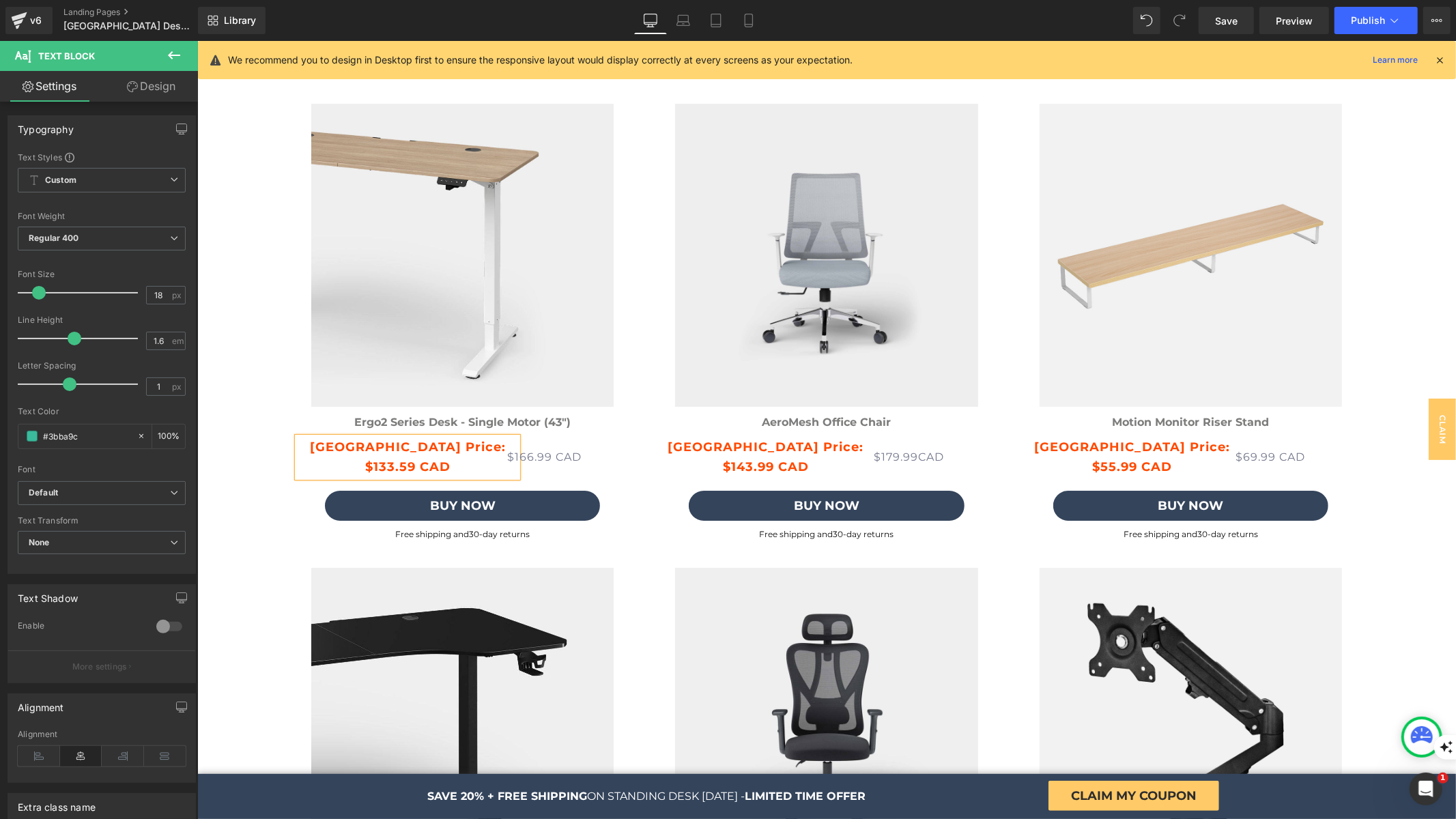
scroll to position [3792, 0]
